Goal: Task Accomplishment & Management: Manage account settings

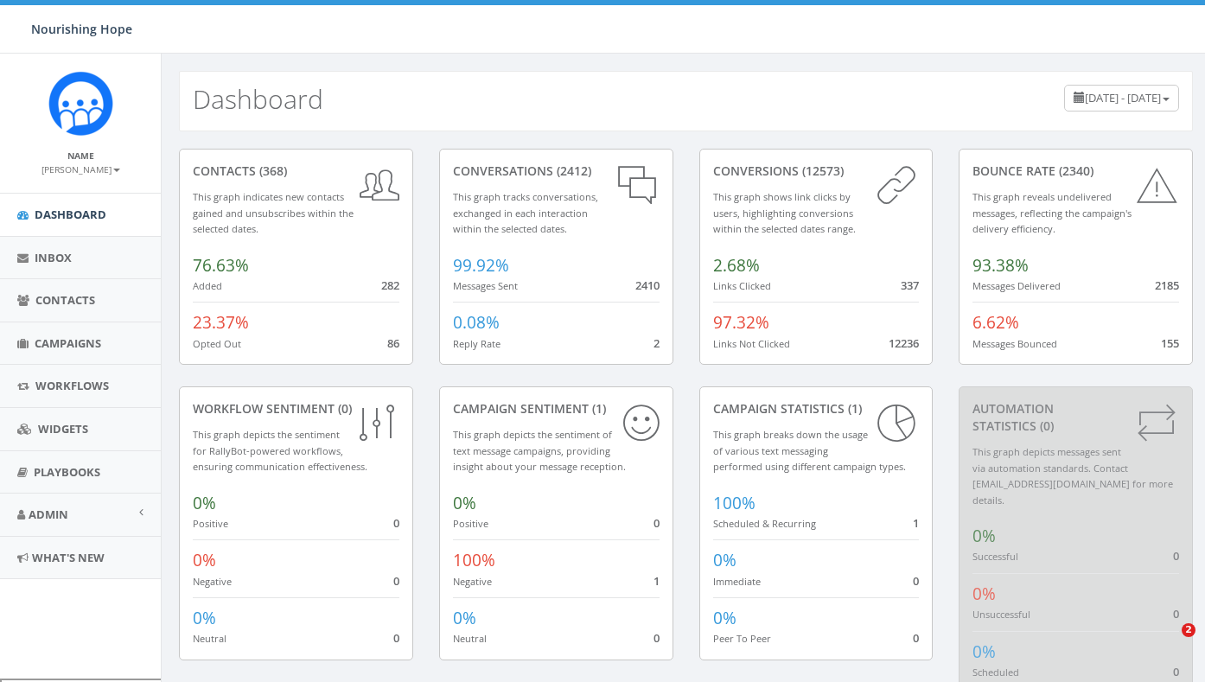
click at [73, 307] on span "Contacts" at bounding box center [65, 300] width 60 height 16
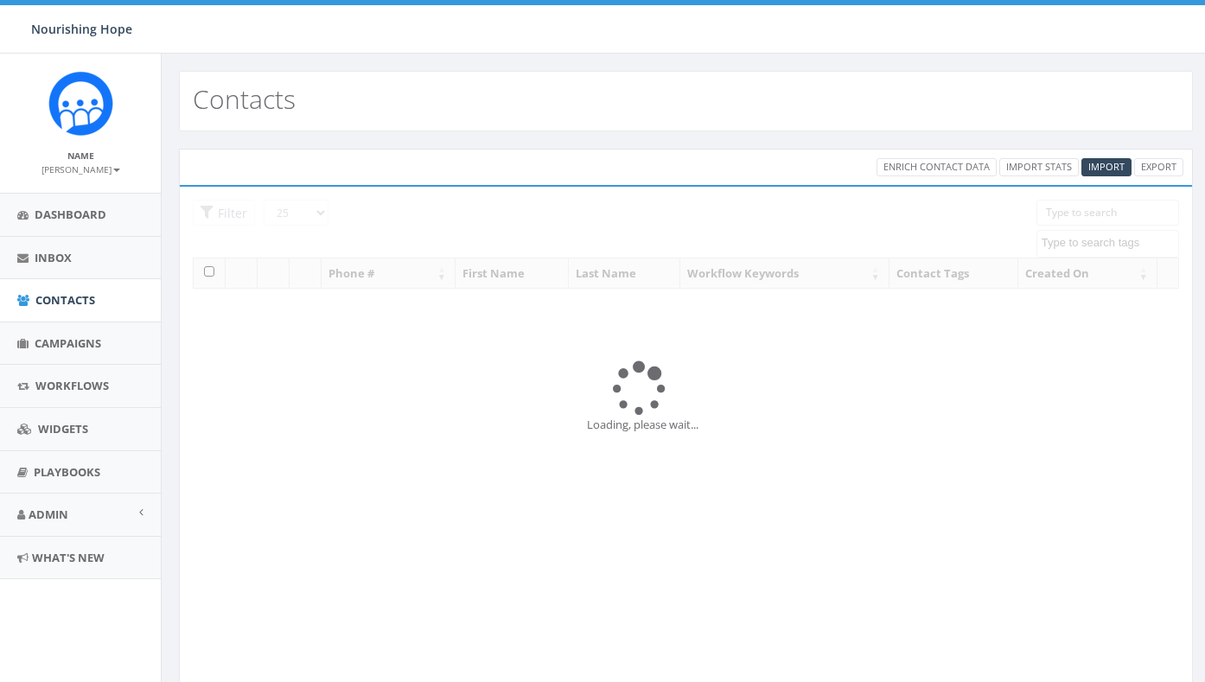
select select
click at [49, 347] on span "Campaigns" at bounding box center [68, 343] width 67 height 16
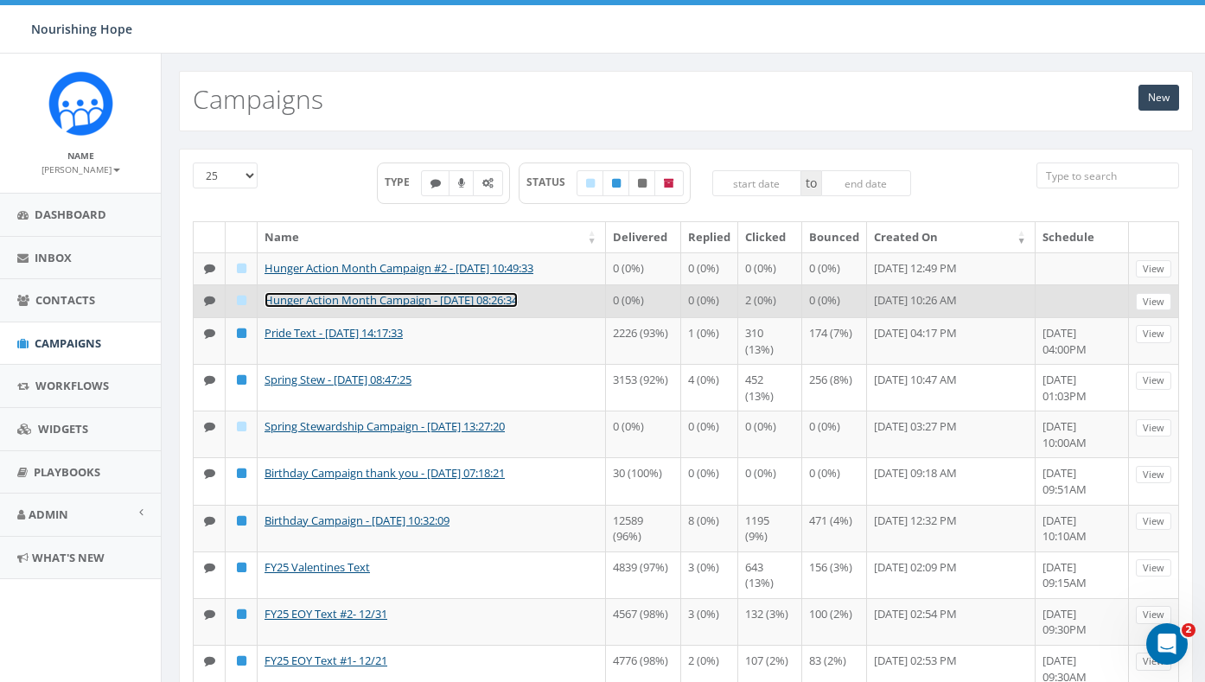
click at [456, 308] on link "Hunger Action Month Campaign - [DATE] 08:26:34" at bounding box center [390, 300] width 253 height 16
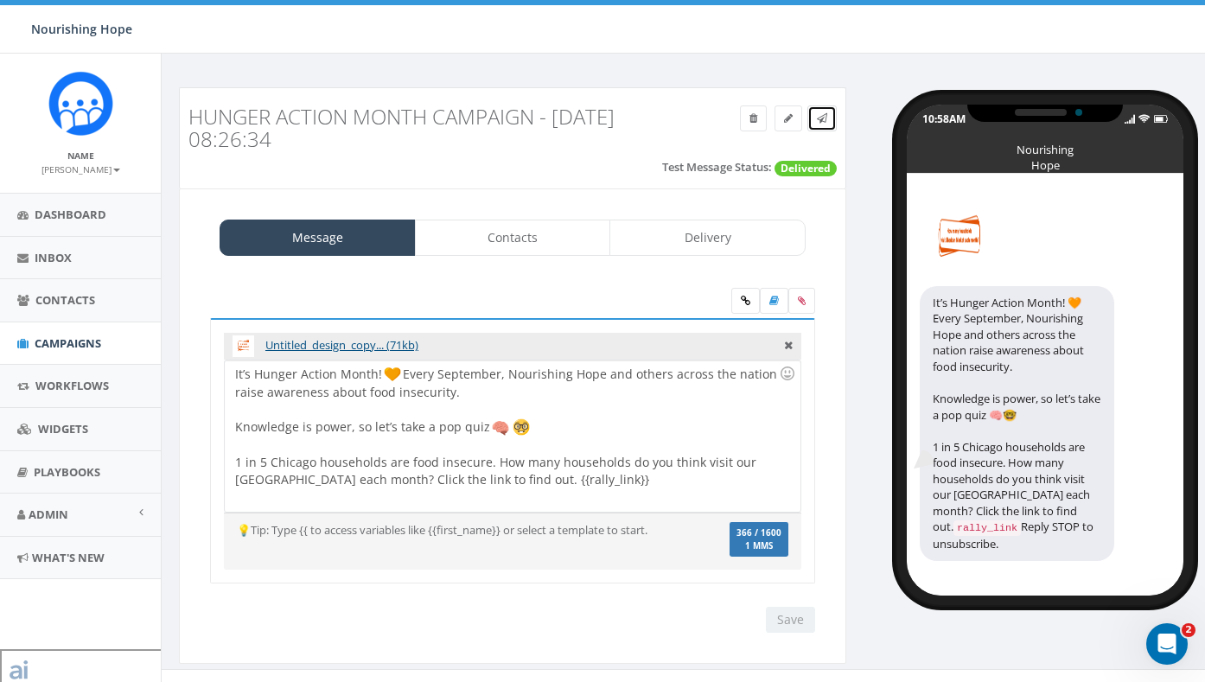
click at [825, 111] on span at bounding box center [822, 118] width 10 height 15
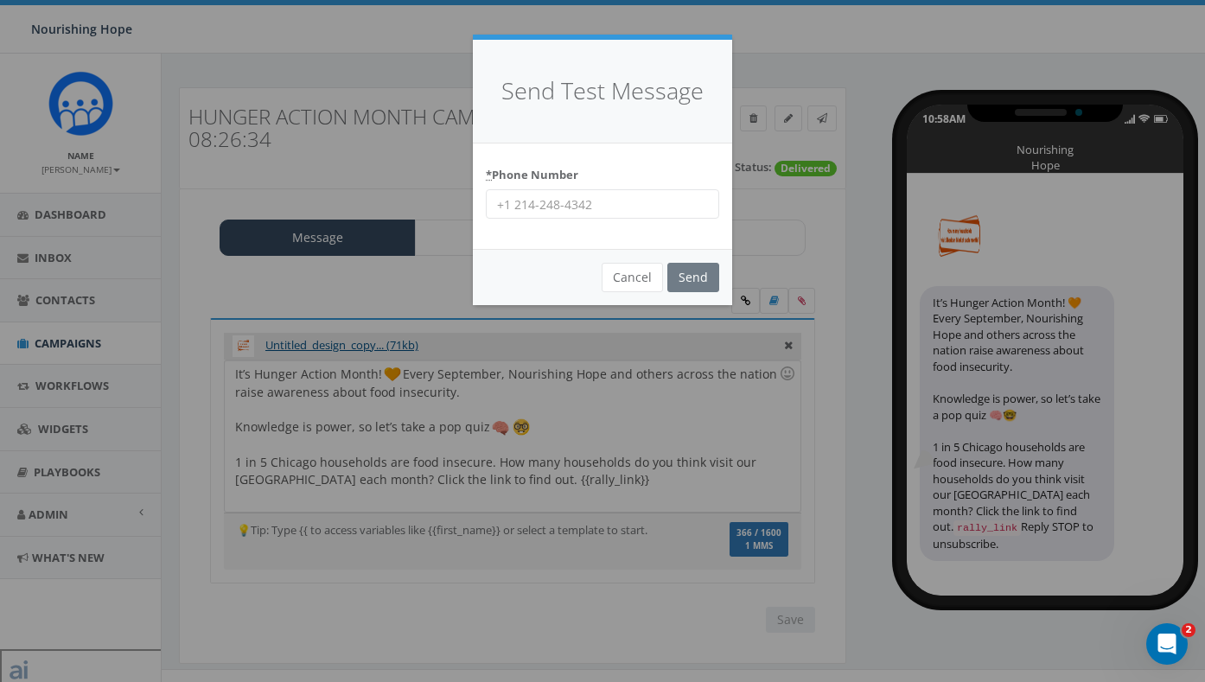
click at [552, 201] on input "* Phone Number" at bounding box center [602, 203] width 233 height 29
type input "678-848-7488"
click at [687, 278] on input "Send" at bounding box center [693, 277] width 52 height 29
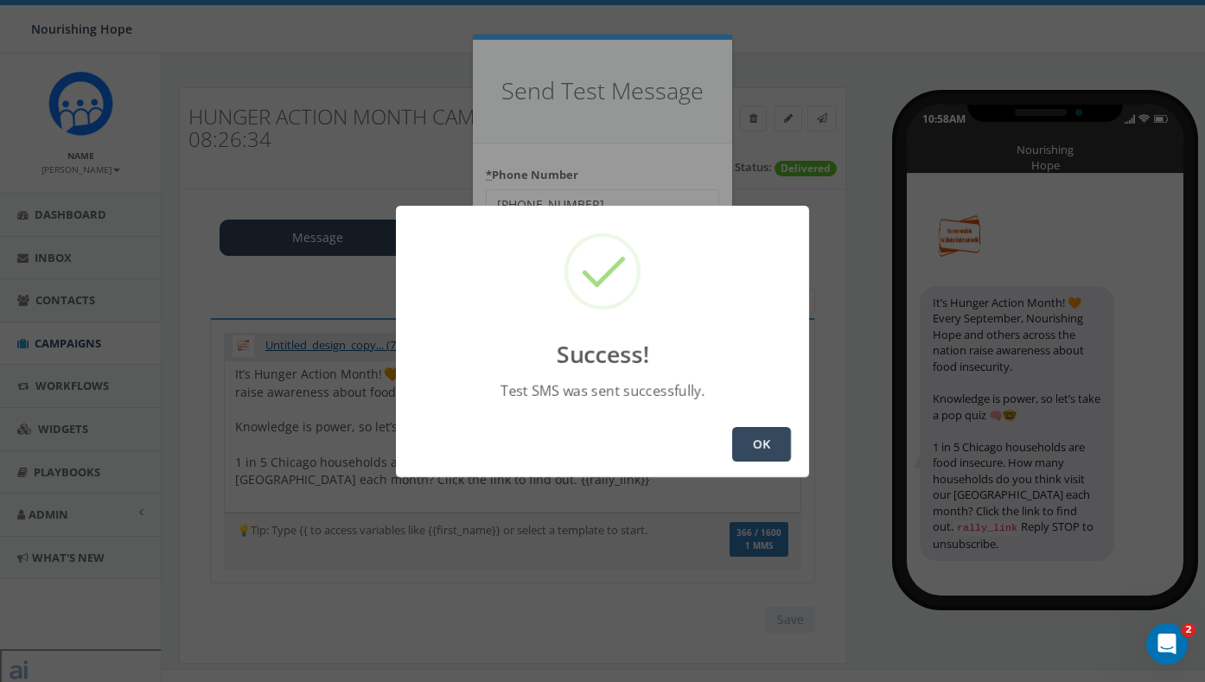
click at [774, 447] on button "OK" at bounding box center [761, 444] width 59 height 35
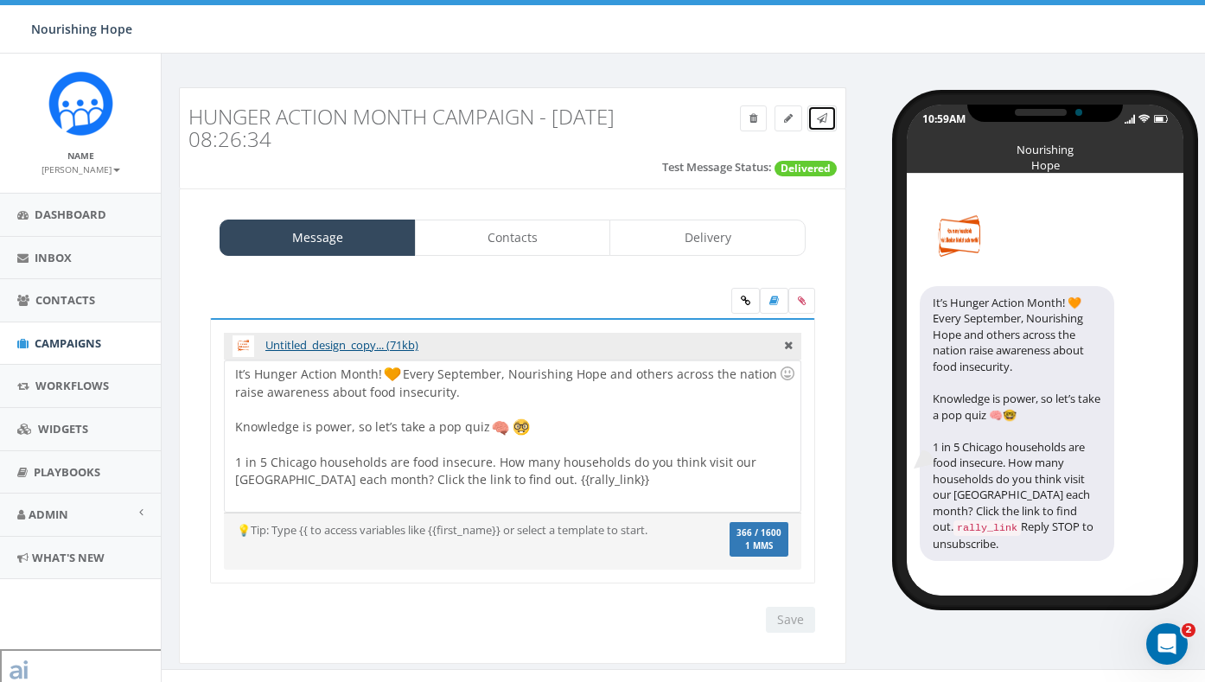
click at [819, 127] on link at bounding box center [821, 118] width 29 height 26
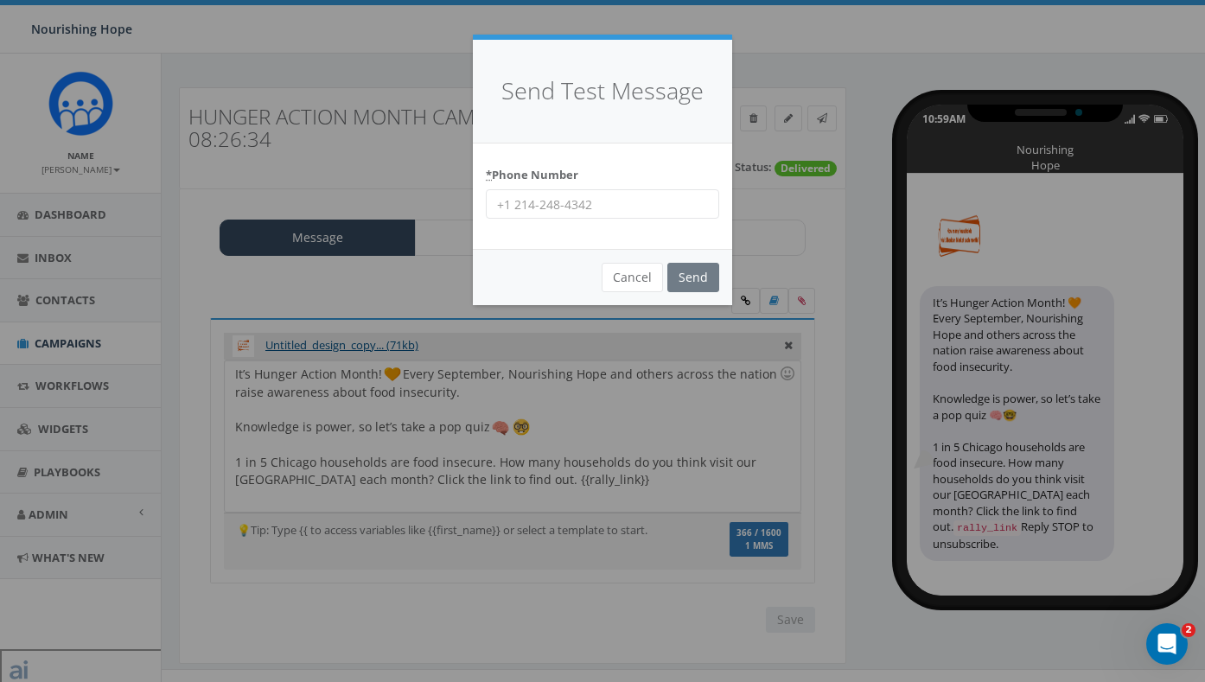
click at [550, 200] on input "* Phone Number" at bounding box center [602, 203] width 233 height 29
type input "217-840-0093"
click at [696, 274] on input "Send" at bounding box center [693, 277] width 52 height 29
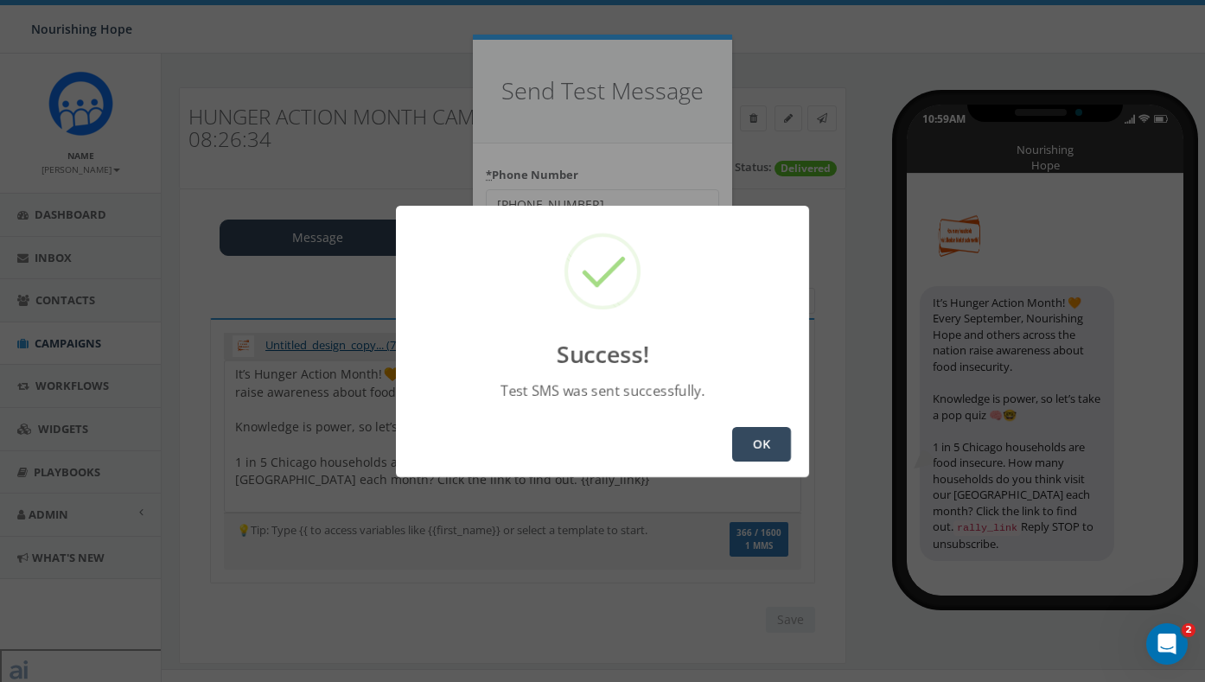
click at [770, 441] on button "OK" at bounding box center [761, 444] width 59 height 35
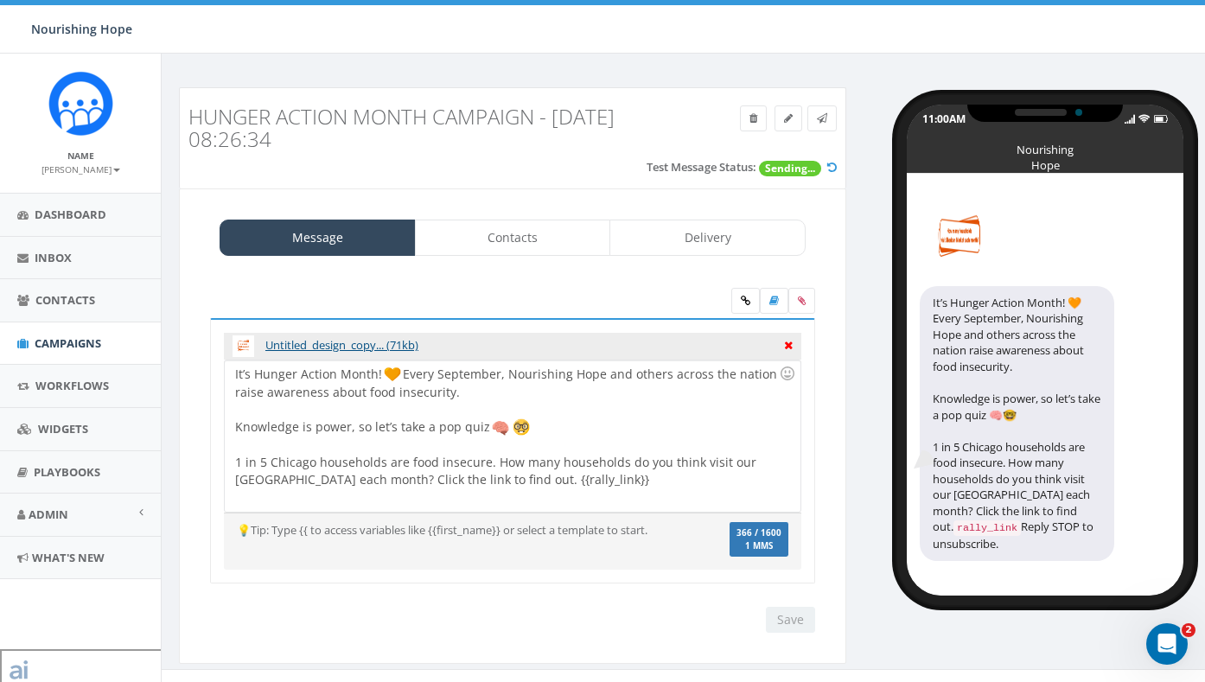
click at [787, 347] on icon at bounding box center [788, 343] width 9 height 16
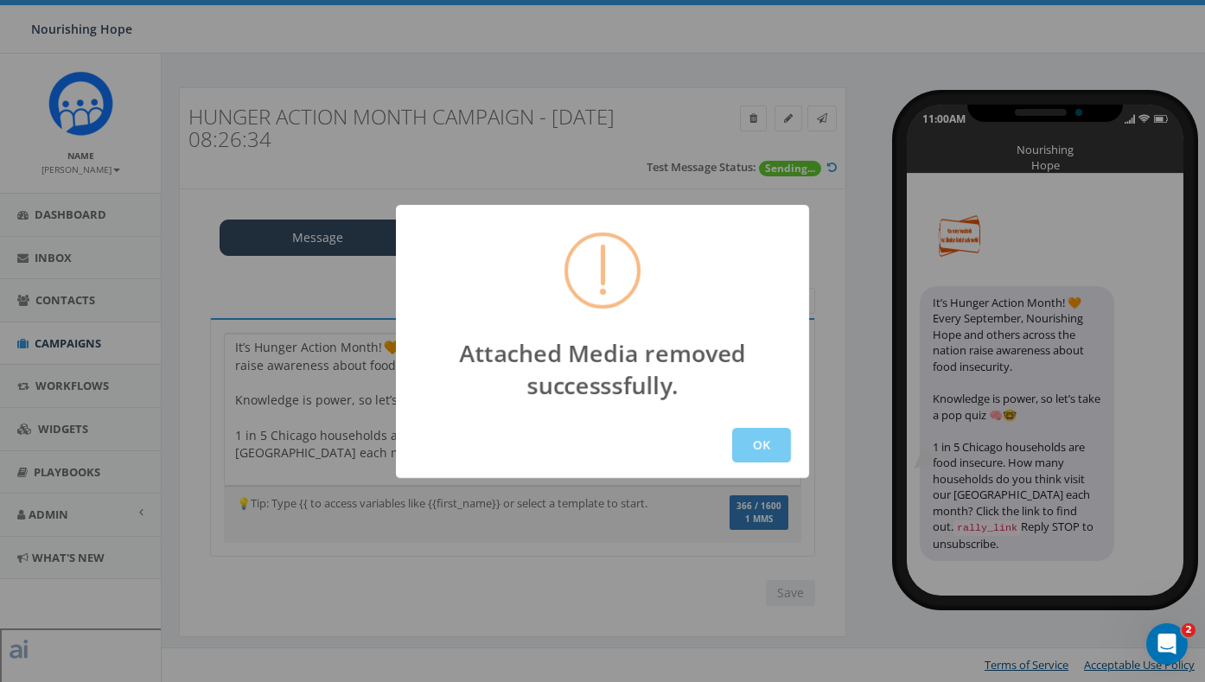
click at [768, 446] on button "OK" at bounding box center [761, 445] width 59 height 35
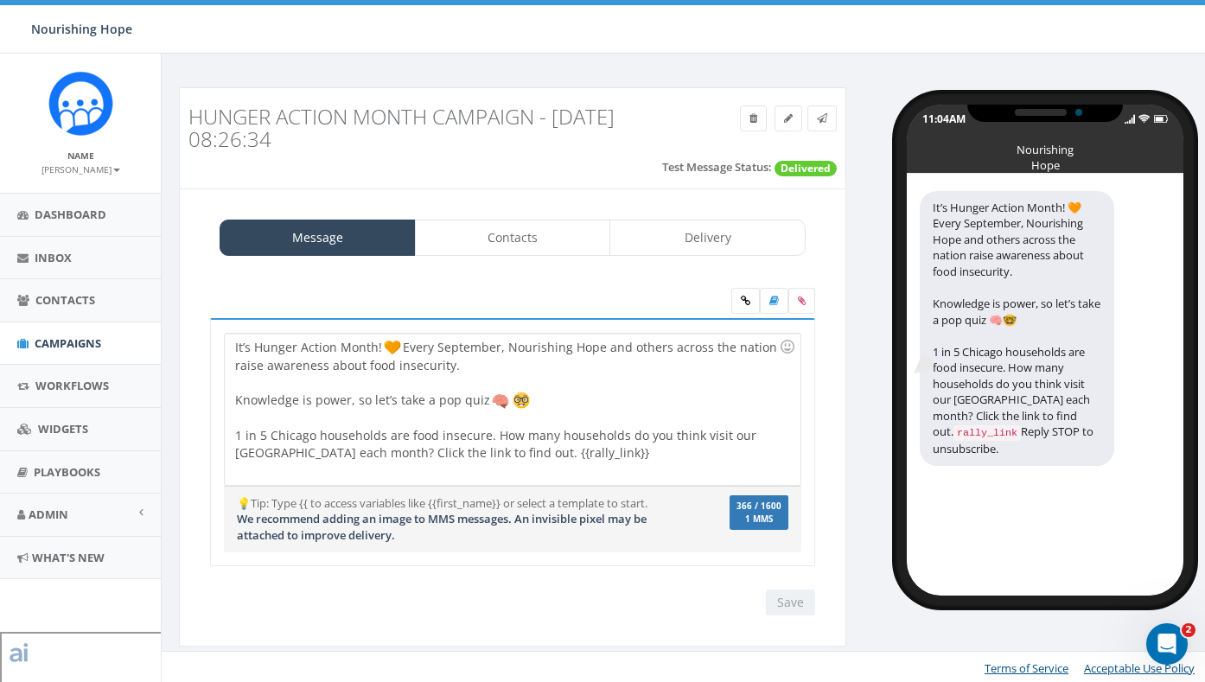
click at [857, 316] on div "Hunger Action Month Campaign - 09/02/2025, 08:26:34 Test Message Status: Delive…" at bounding box center [512, 377] width 693 height 581
click at [819, 111] on span at bounding box center [822, 118] width 10 height 15
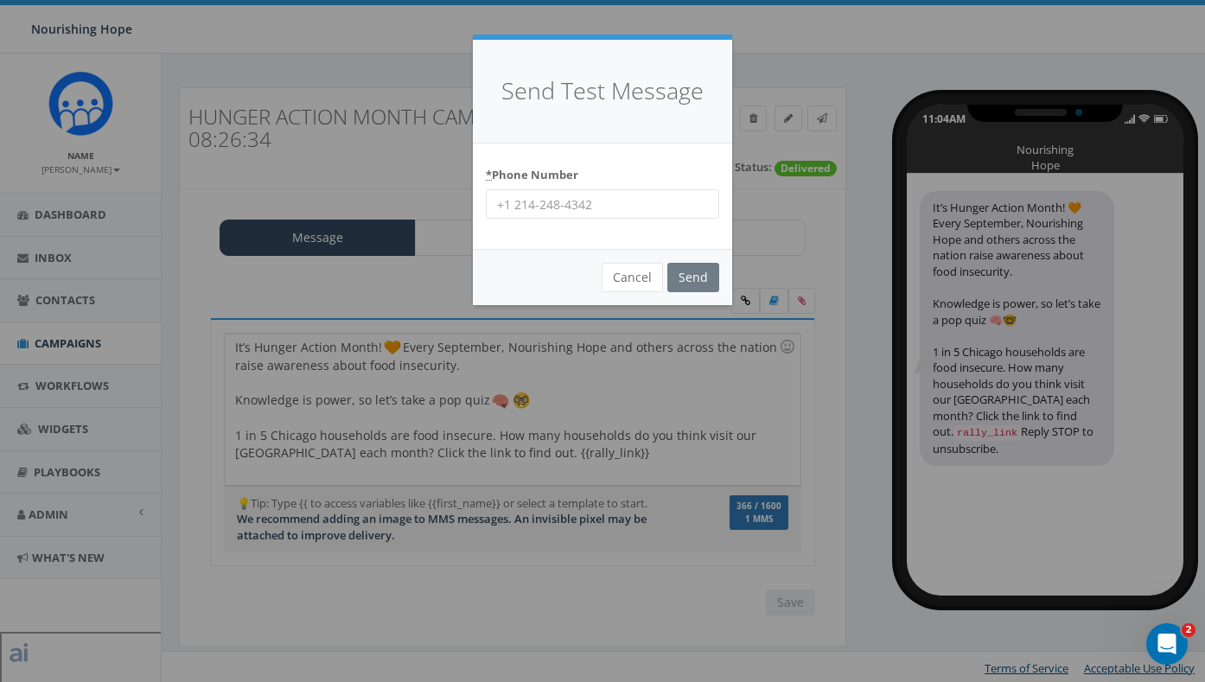
click at [569, 208] on input "* Phone Number" at bounding box center [602, 203] width 233 height 29
type input "678-848-7488"
click at [687, 273] on input "Send" at bounding box center [693, 277] width 52 height 29
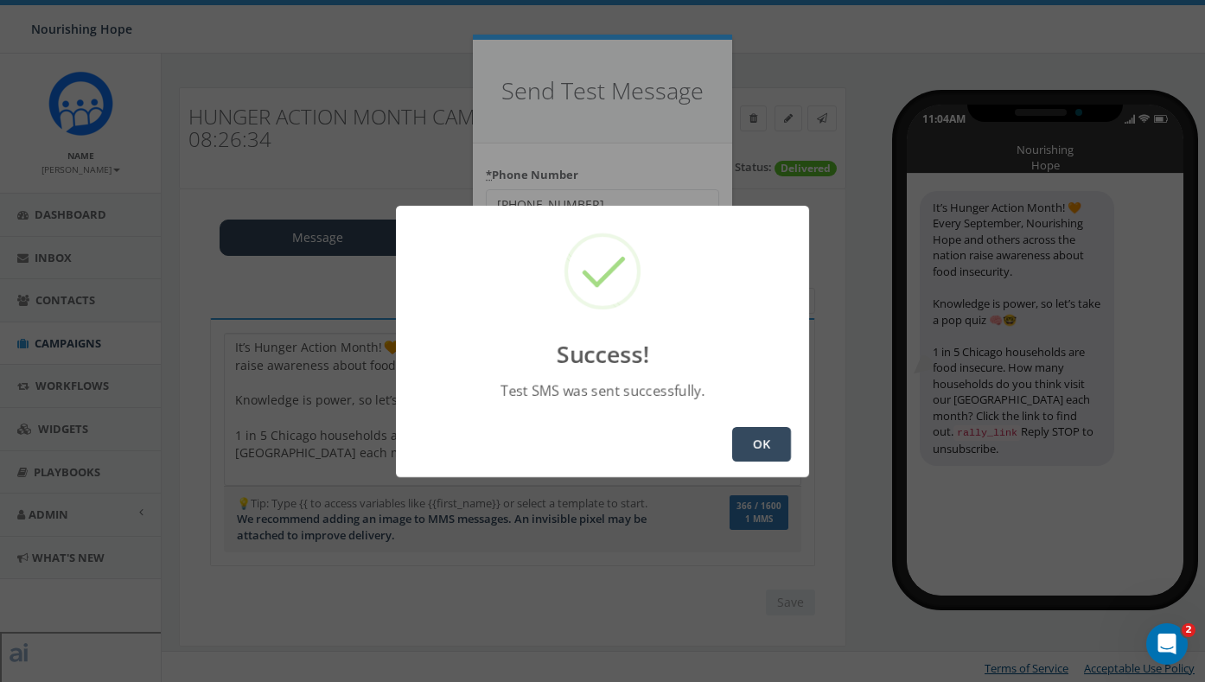
click at [776, 435] on button "OK" at bounding box center [761, 444] width 59 height 35
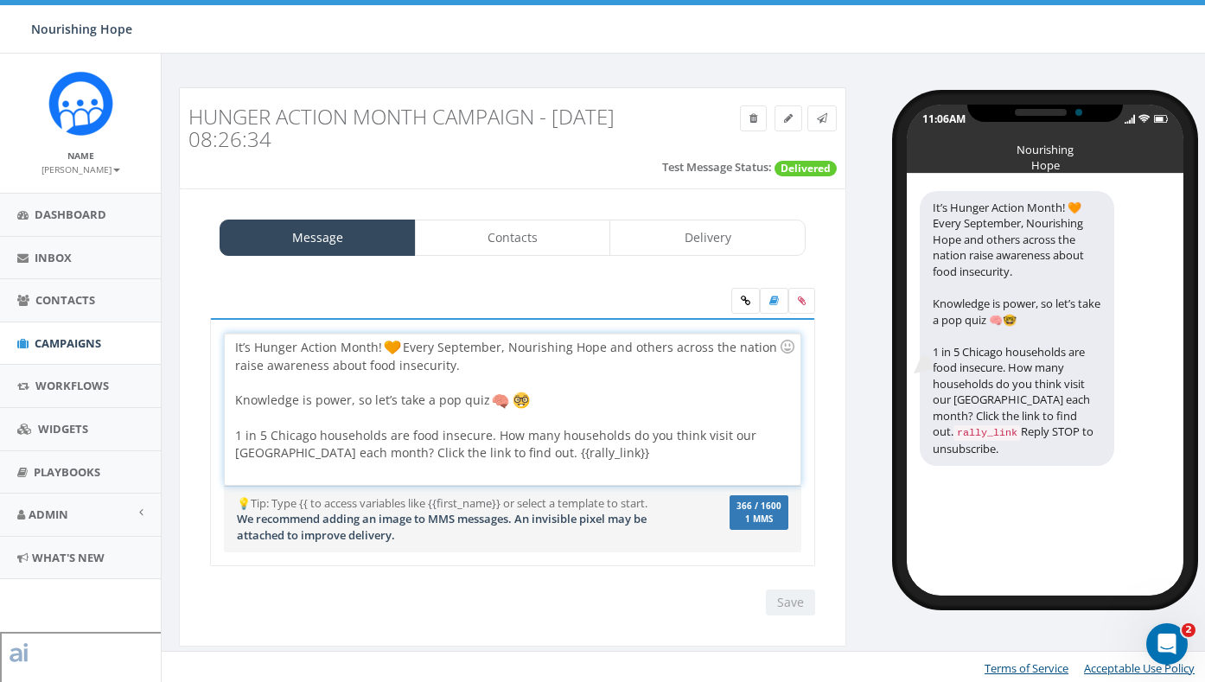
click at [750, 410] on div "It’s Hunger Action Month! Every September, Nourishing Hope and others across th…" at bounding box center [512, 409] width 575 height 151
click at [532, 365] on div "It’s Hunger Action Month! Every September, Nourishing Hope and others across th…" at bounding box center [512, 409] width 575 height 151
click at [780, 603] on input "Save" at bounding box center [790, 603] width 49 height 26
click at [824, 116] on icon at bounding box center [822, 118] width 10 height 10
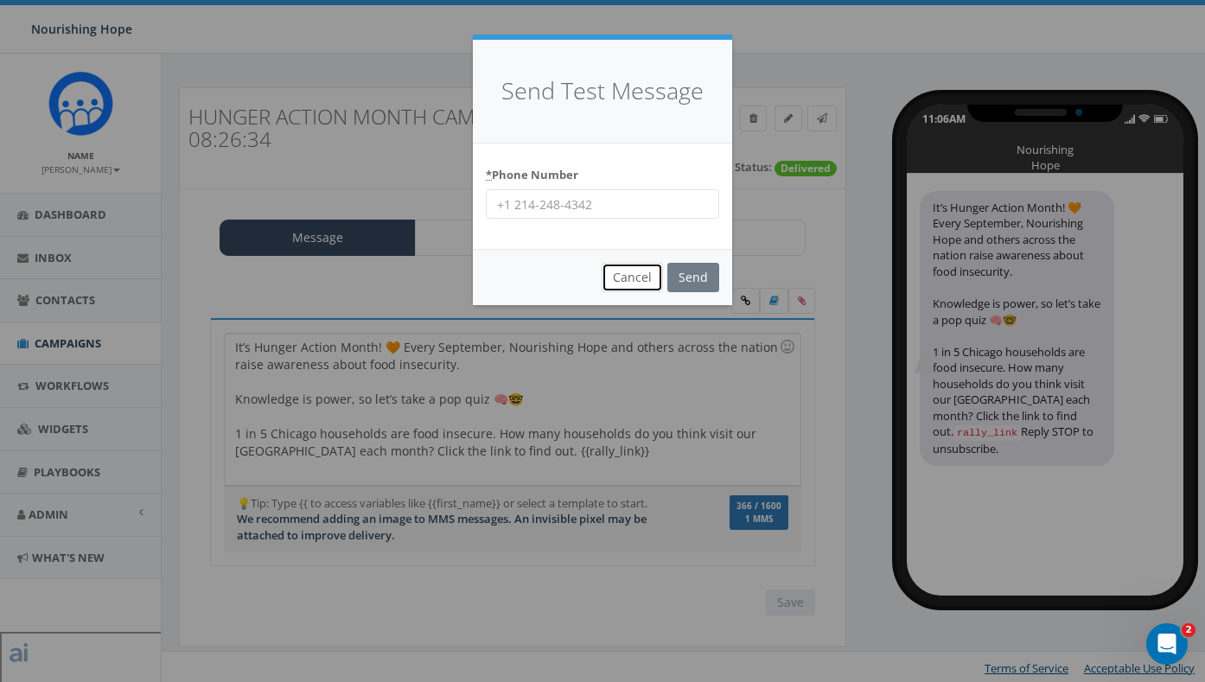
click at [621, 284] on button "Cancel" at bounding box center [632, 277] width 61 height 29
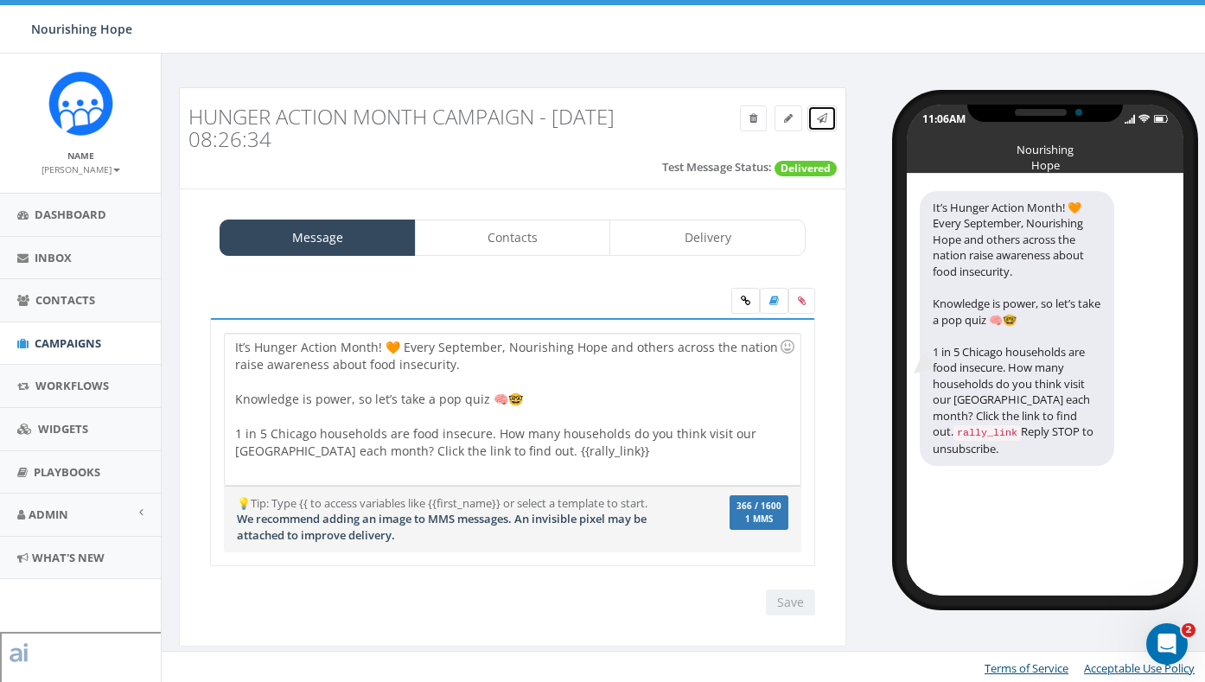
click at [821, 124] on span at bounding box center [822, 118] width 10 height 15
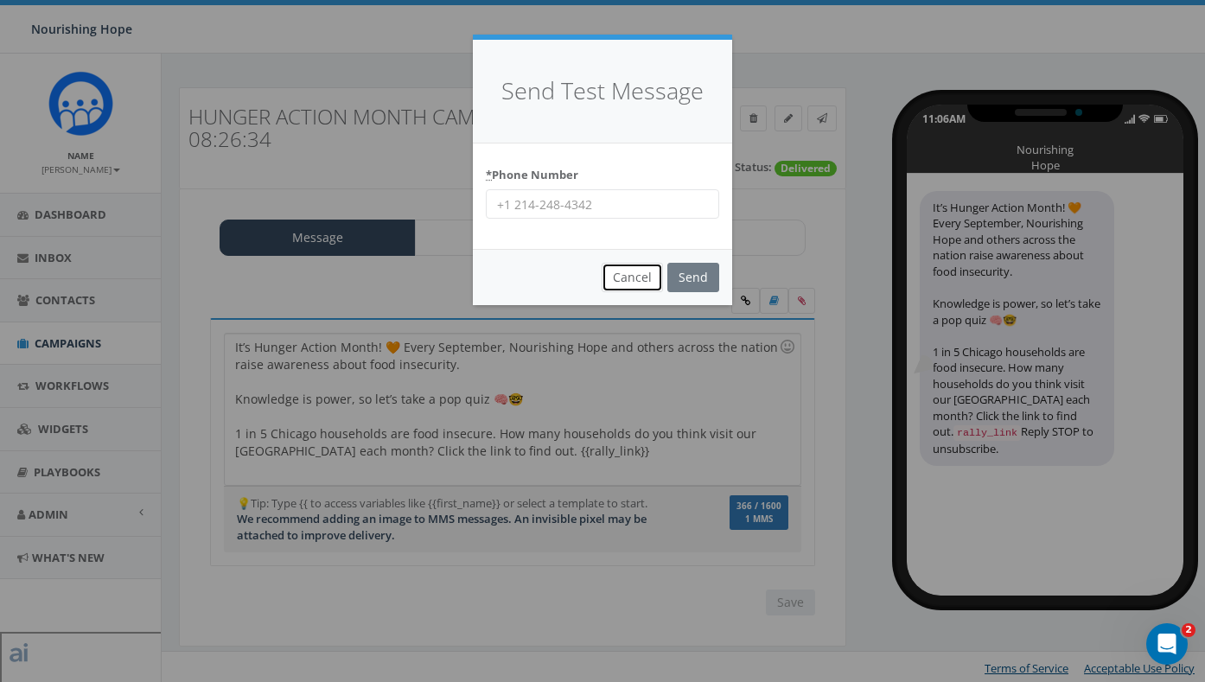
click at [623, 287] on button "Cancel" at bounding box center [632, 277] width 61 height 29
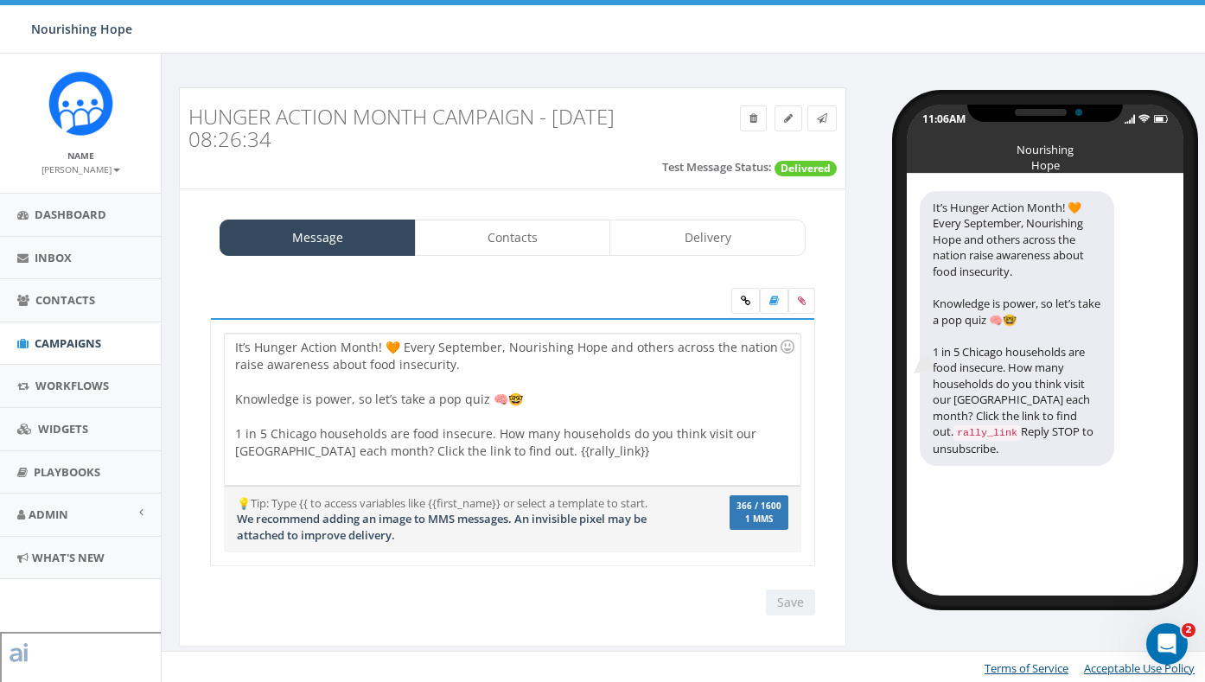
click at [577, 150] on h3 "Hunger Action Month Campaign - [DATE] 08:26:34" at bounding box center [428, 128] width 480 height 46
click at [699, 241] on link "Delivery" at bounding box center [707, 238] width 196 height 36
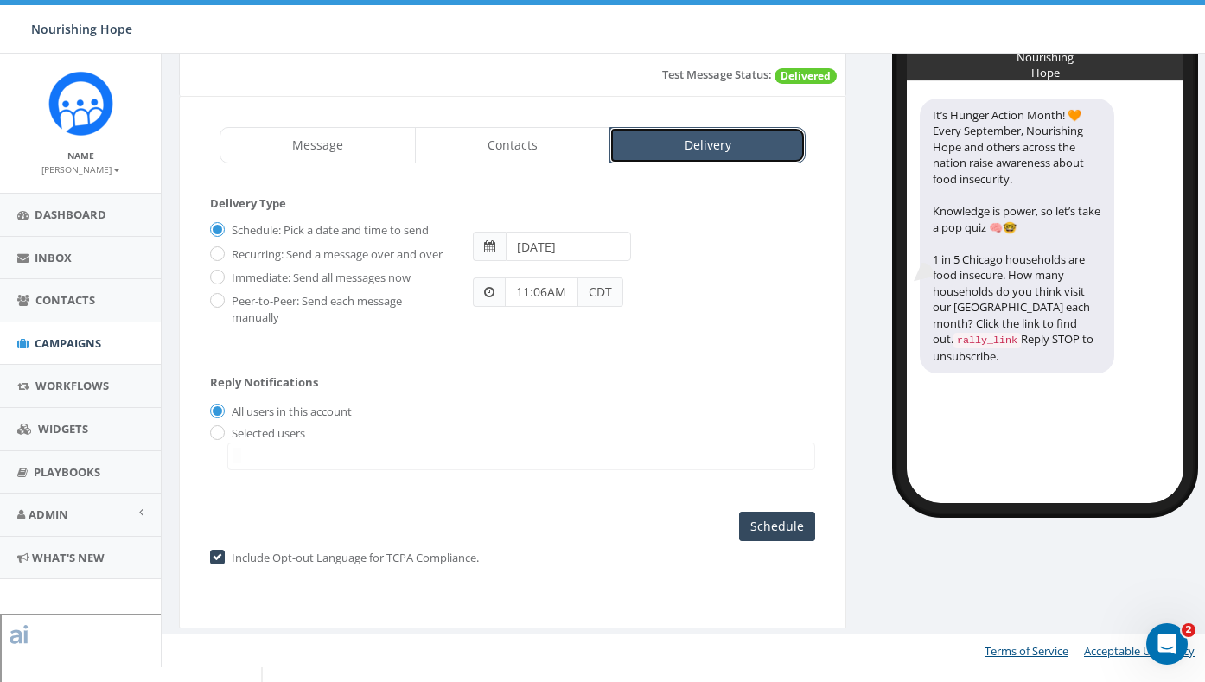
scroll to position [92, 0]
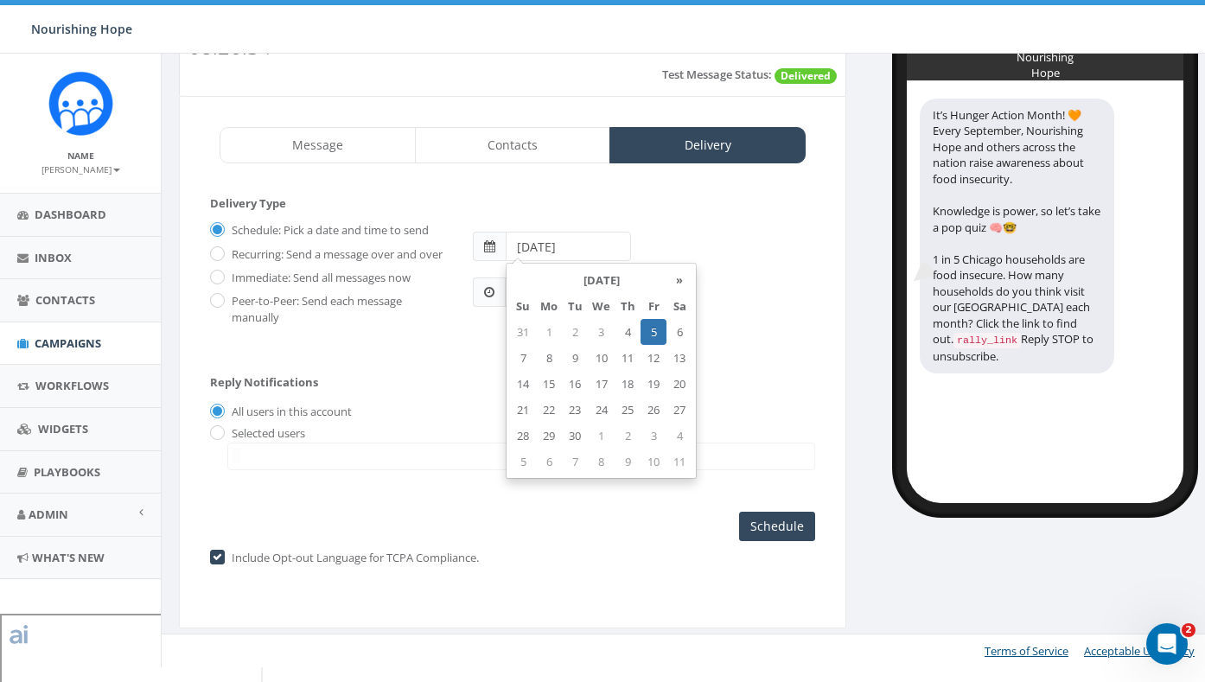
click at [586, 251] on input "2025-09-05" at bounding box center [568, 246] width 125 height 29
click at [648, 331] on td "5" at bounding box center [654, 332] width 26 height 26
click at [723, 325] on div "Schedule: Pick a date and time to send Recurring: Send a message over and over …" at bounding box center [512, 270] width 631 height 110
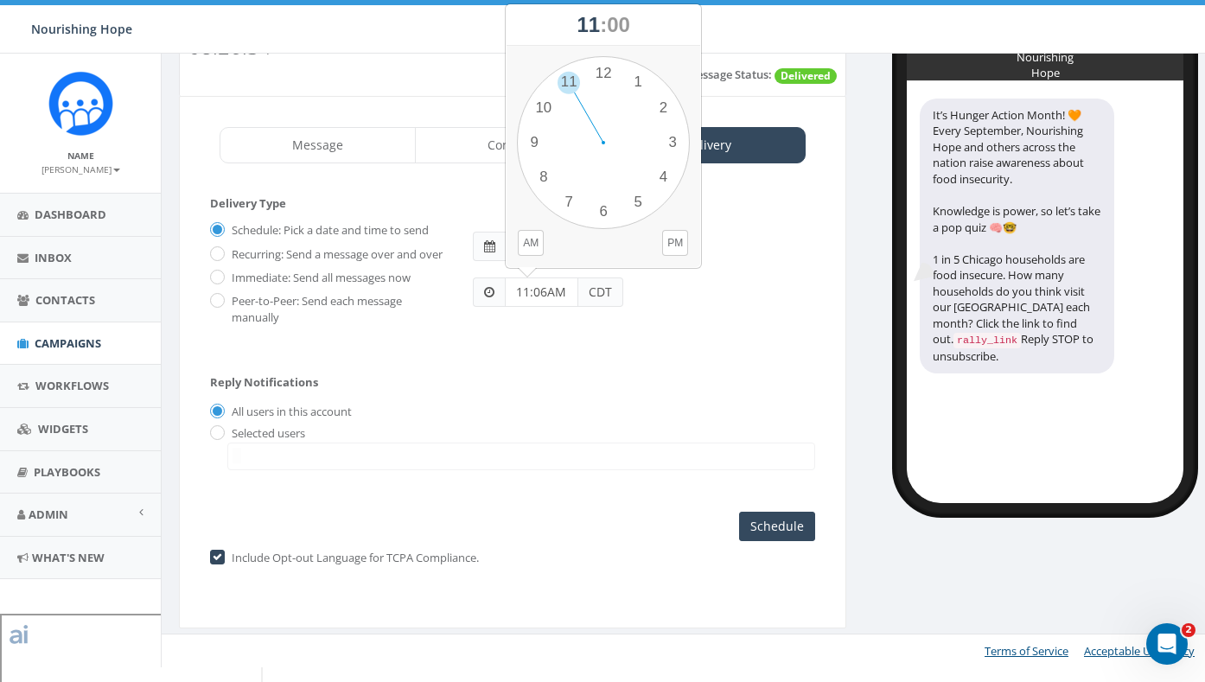
click at [527, 293] on input "11:06AM" at bounding box center [541, 291] width 73 height 29
click at [546, 294] on input "11:06AM" at bounding box center [541, 291] width 73 height 29
type input "11:00AM"
click at [609, 402] on div "Reply Notifications All users in this account Selected users betsy.ross@nourish…" at bounding box center [512, 418] width 605 height 121
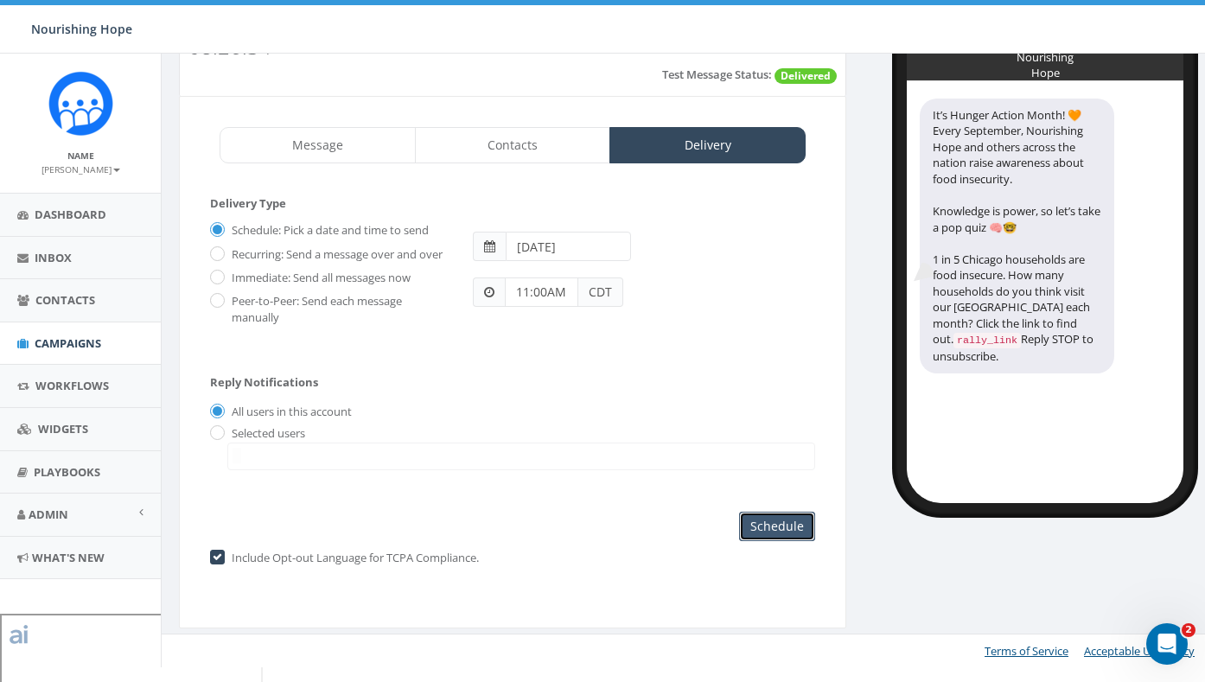
click at [783, 539] on input "Schedule" at bounding box center [777, 526] width 76 height 29
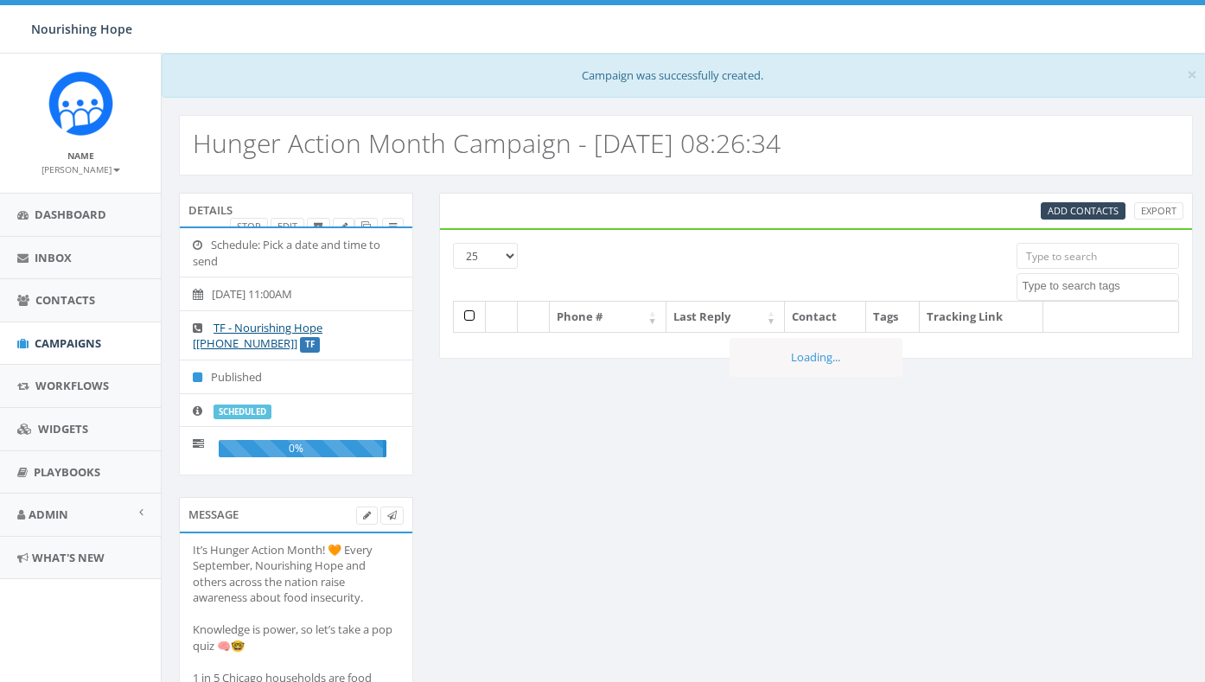
select select
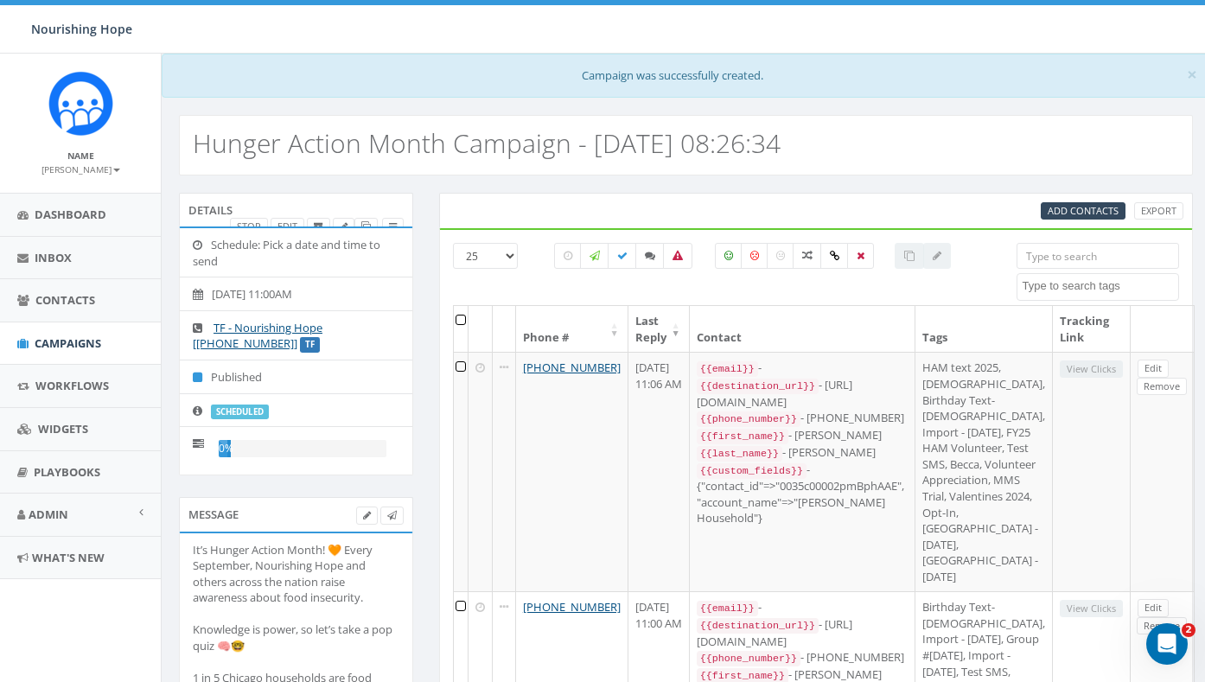
click at [448, 27] on div "Nourishing Hope Nourishing Hope Profile Sign Out 0.03 % of Available Amount Use…" at bounding box center [602, 27] width 1205 height 54
